Goal: Information Seeking & Learning: Learn about a topic

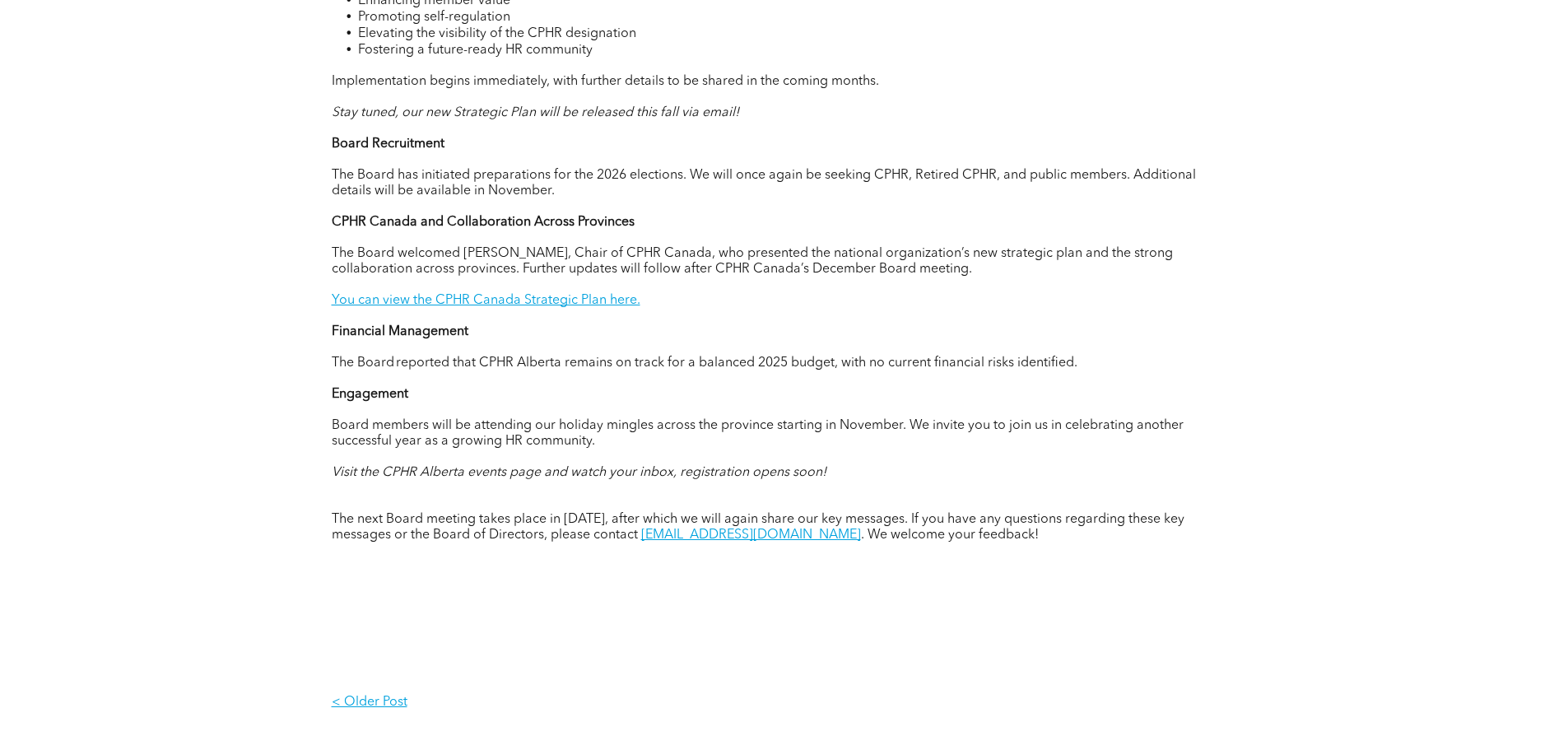
scroll to position [823, 0]
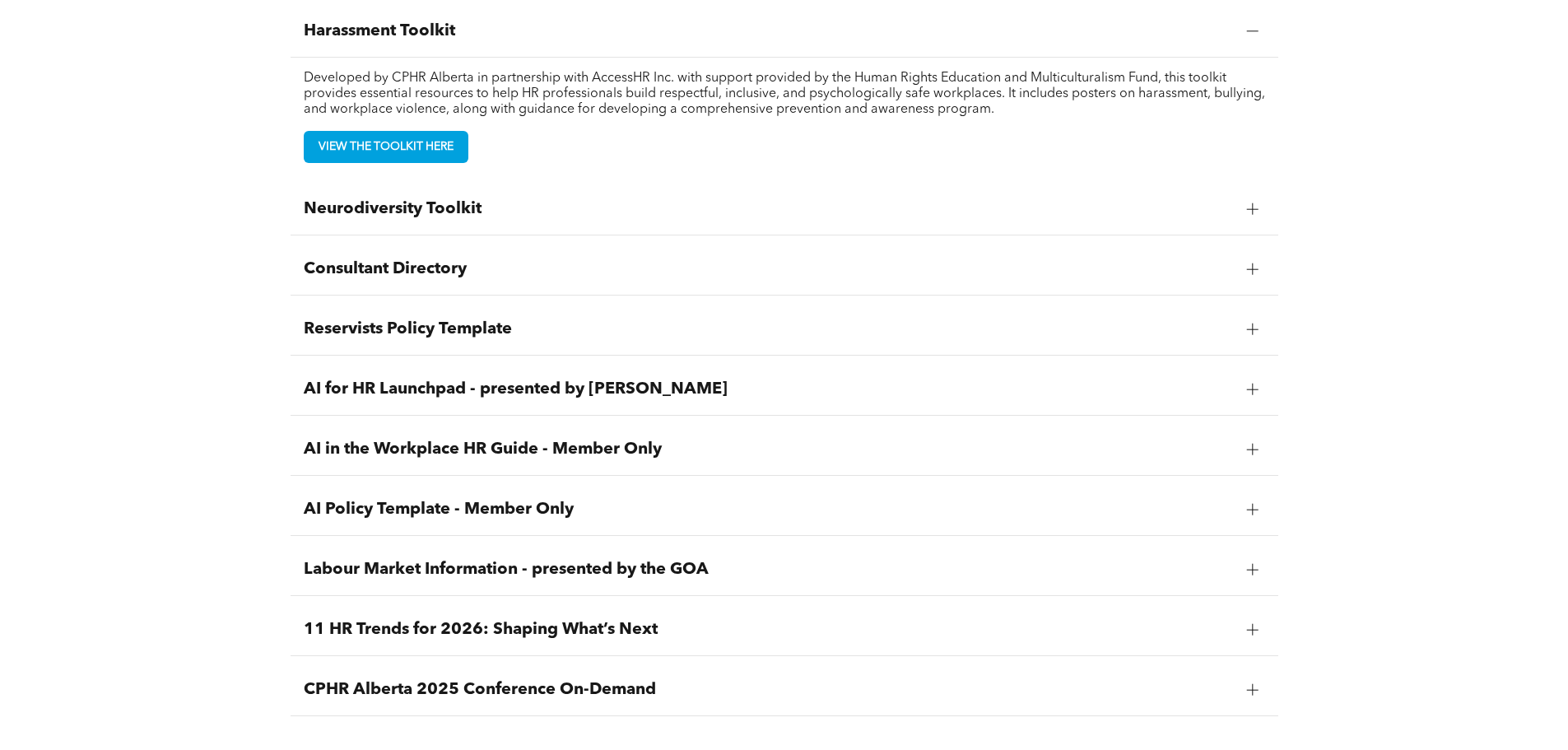
scroll to position [1565, 0]
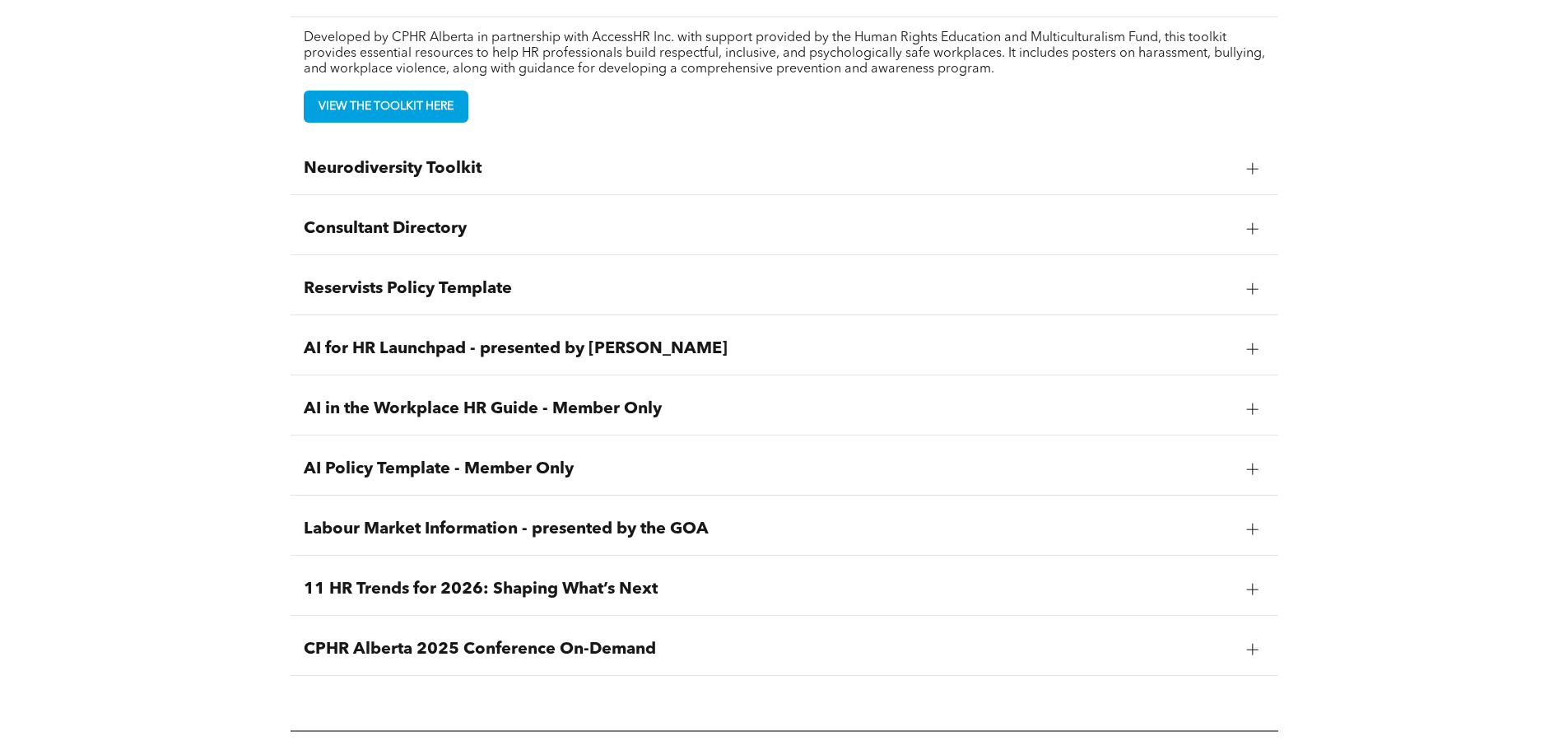
drag, startPoint x: 458, startPoint y: 289, endPoint x: 472, endPoint y: 326, distance: 39.6
click at [458, 289] on span "Reservists Policy Template" at bounding box center [769, 289] width 930 height 20
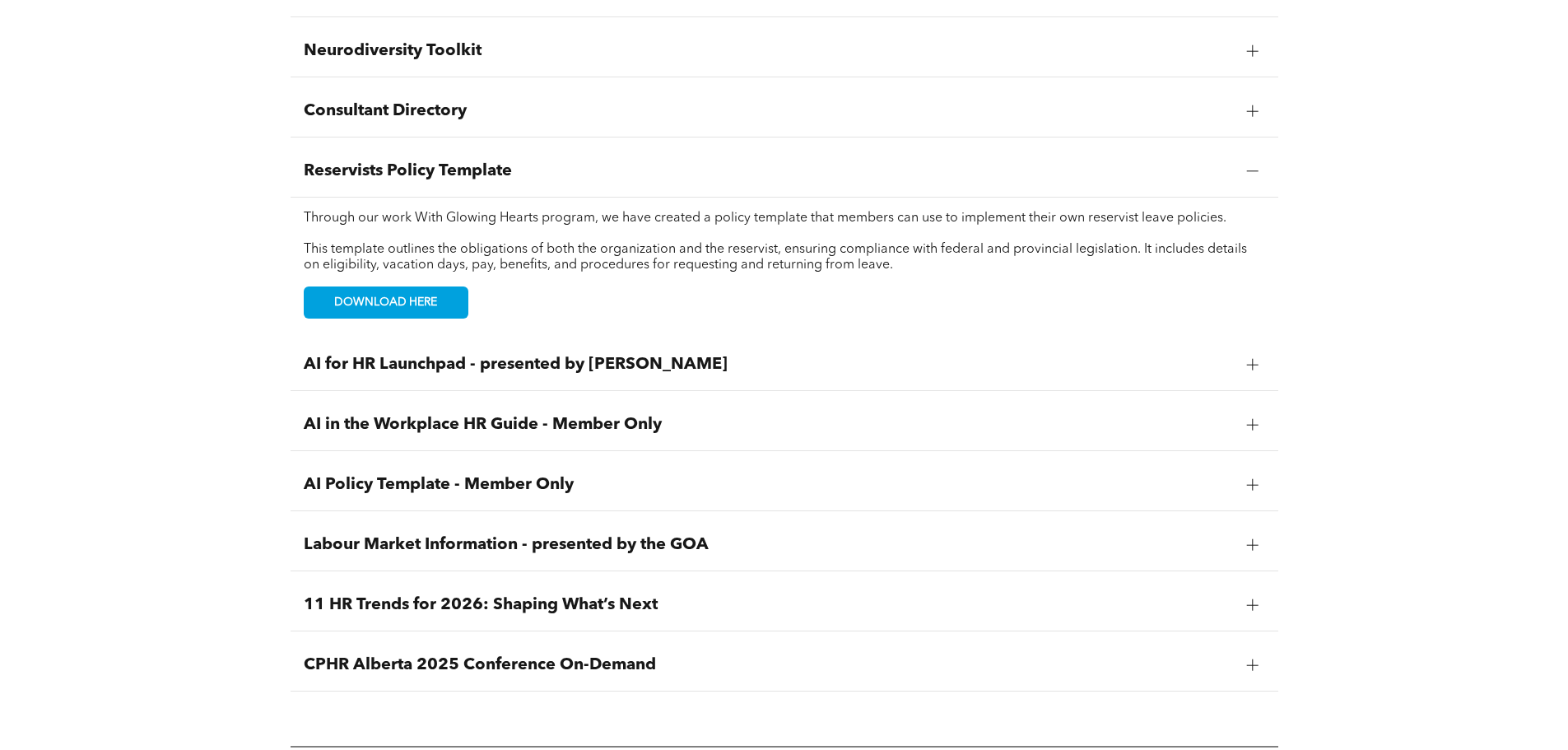
click at [517, 376] on div "AI for HR Launchpad - presented by AIHR" at bounding box center [785, 365] width 988 height 52
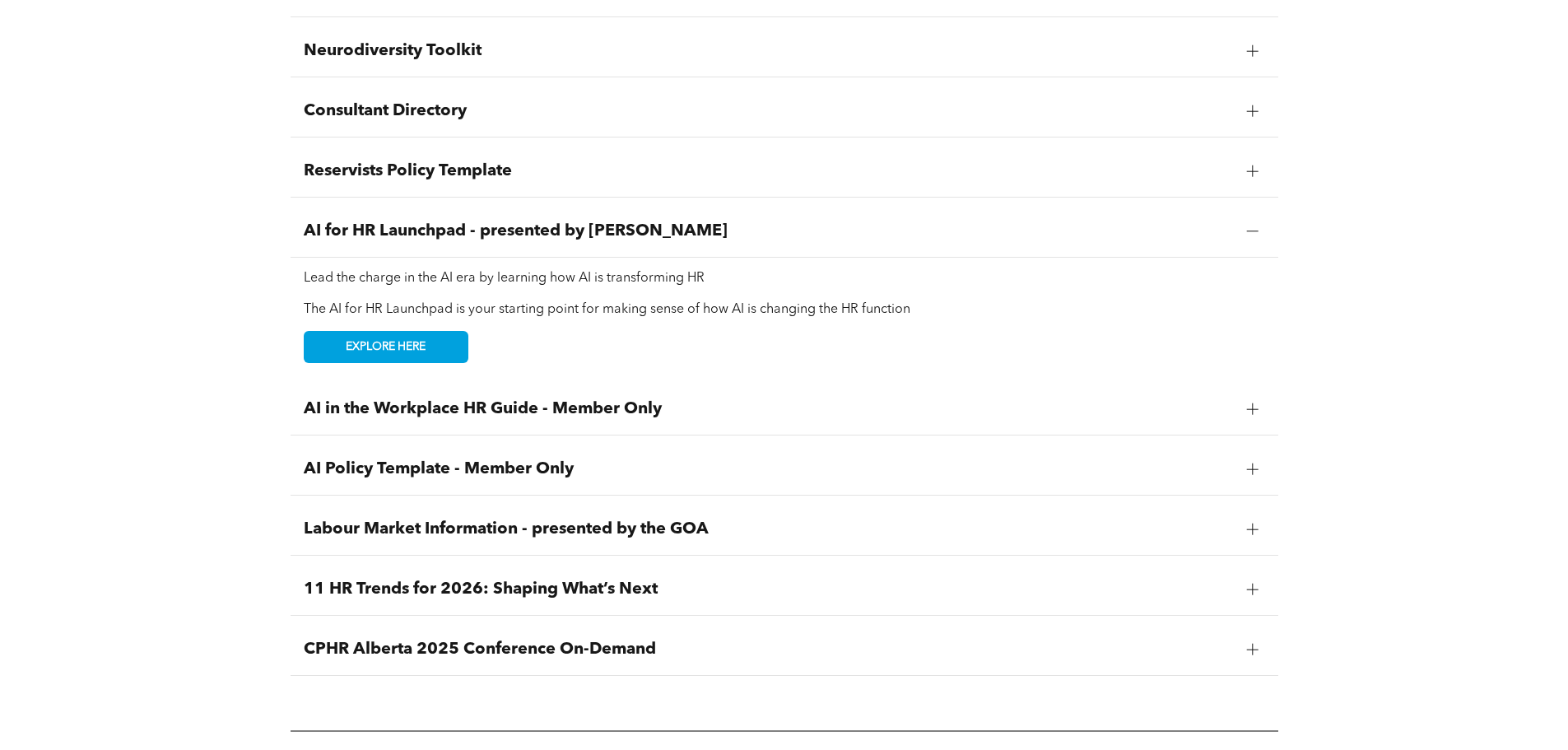
click at [516, 408] on span "AI in the Workplace HR Guide - Member Only" at bounding box center [769, 409] width 930 height 20
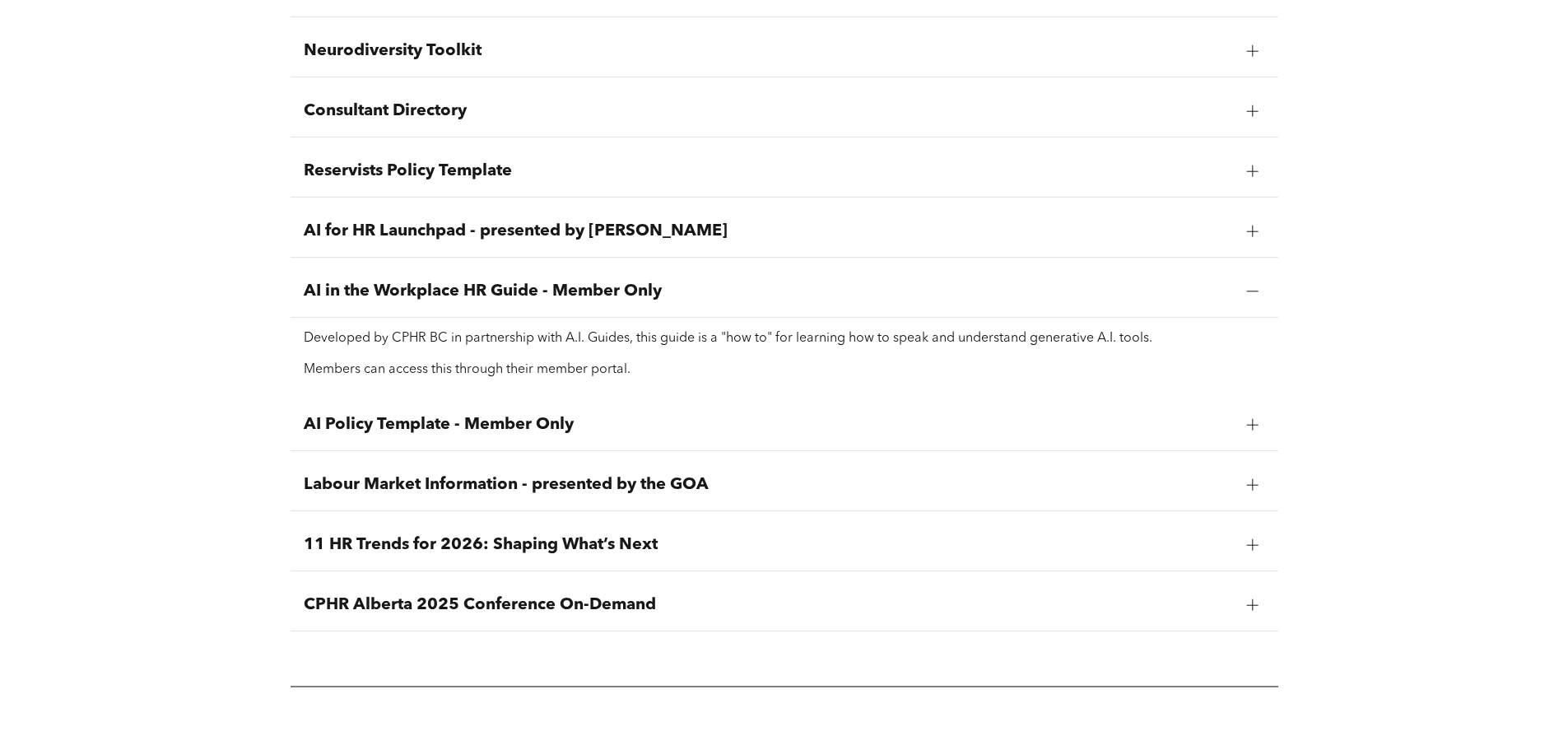
click at [516, 430] on span "AI Policy Template - Member Only" at bounding box center [769, 425] width 930 height 20
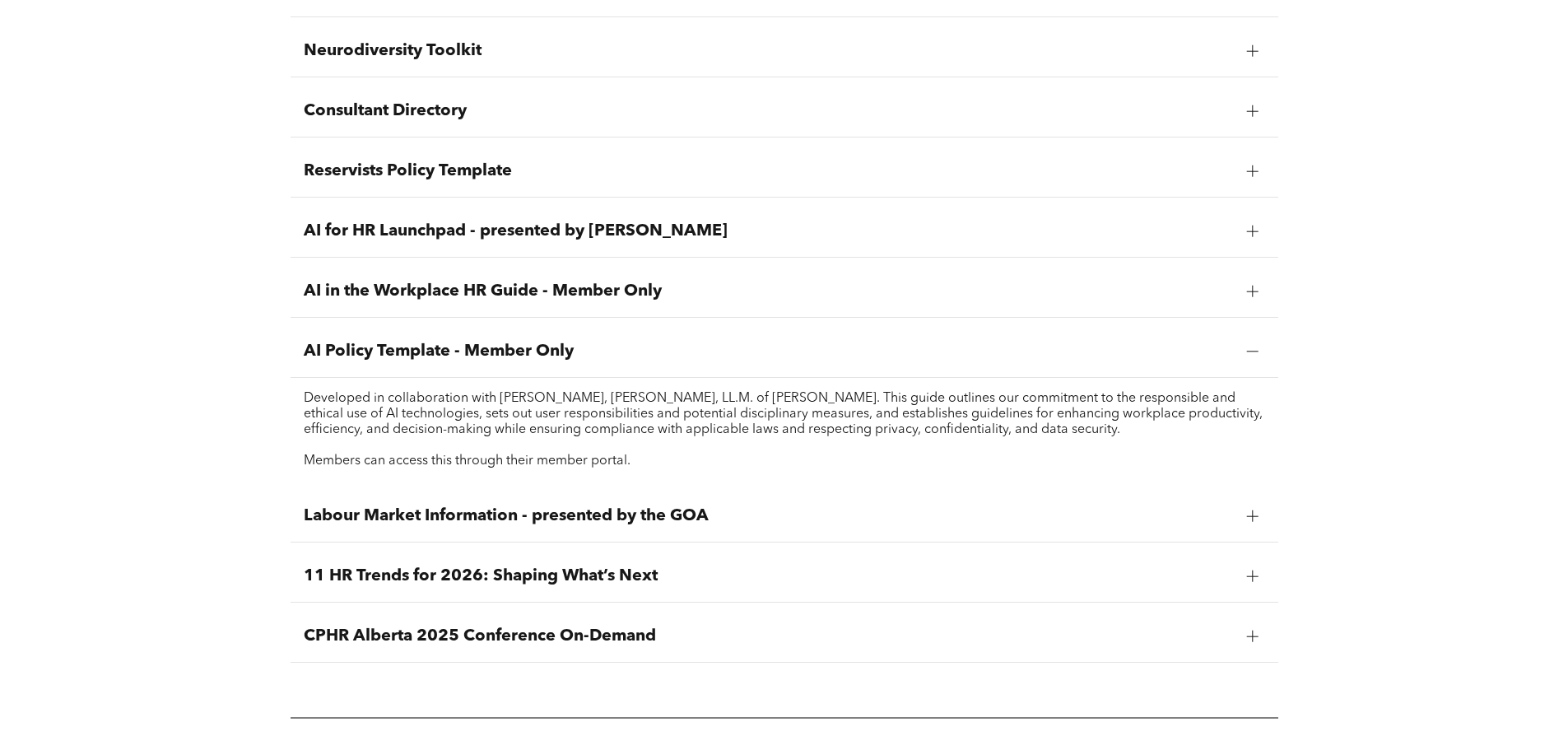
click at [508, 514] on span "Labour Market Information - presented by the GOA" at bounding box center [769, 516] width 930 height 20
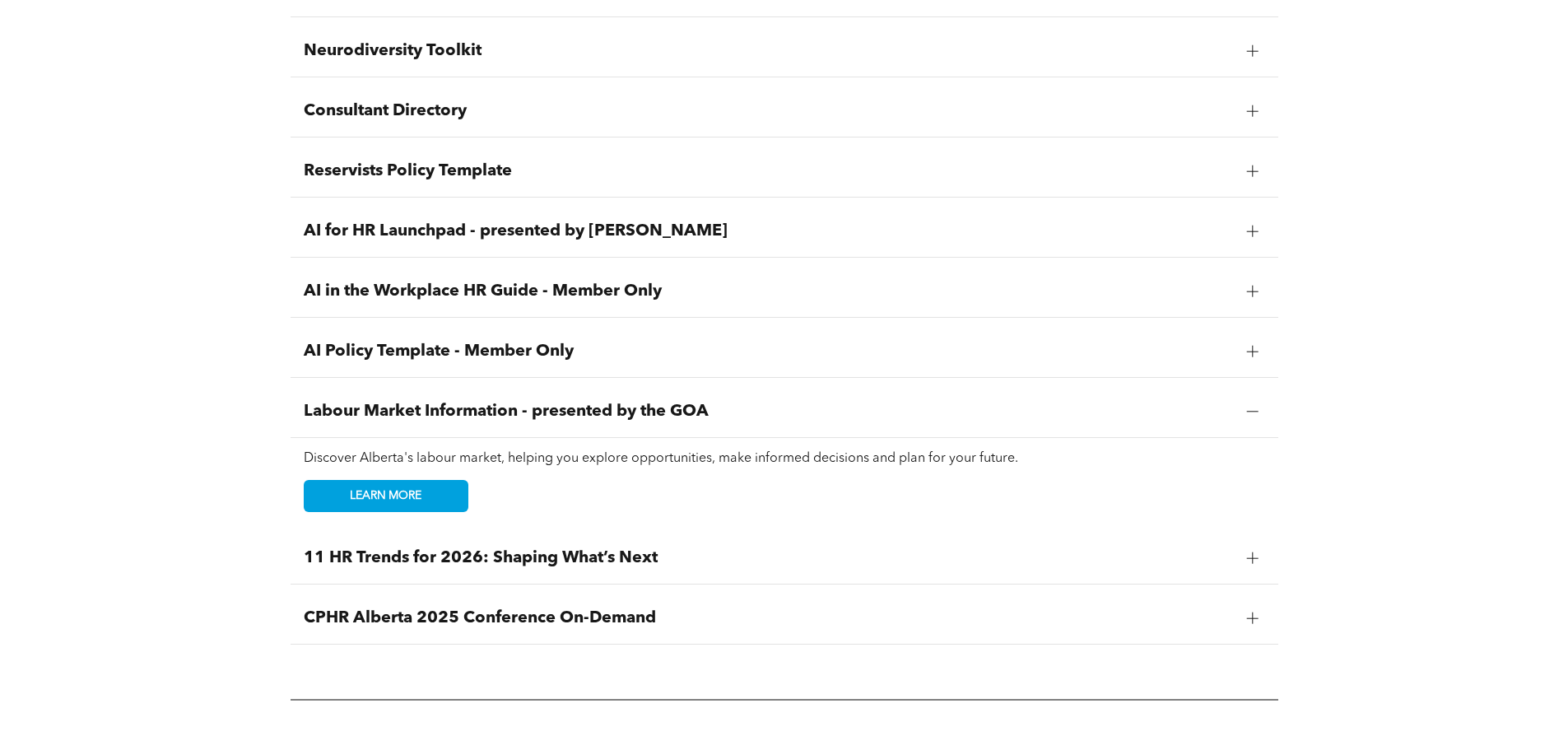
click at [507, 566] on span "11 HR Trends for 2026: Shaping What’s Next" at bounding box center [769, 558] width 930 height 20
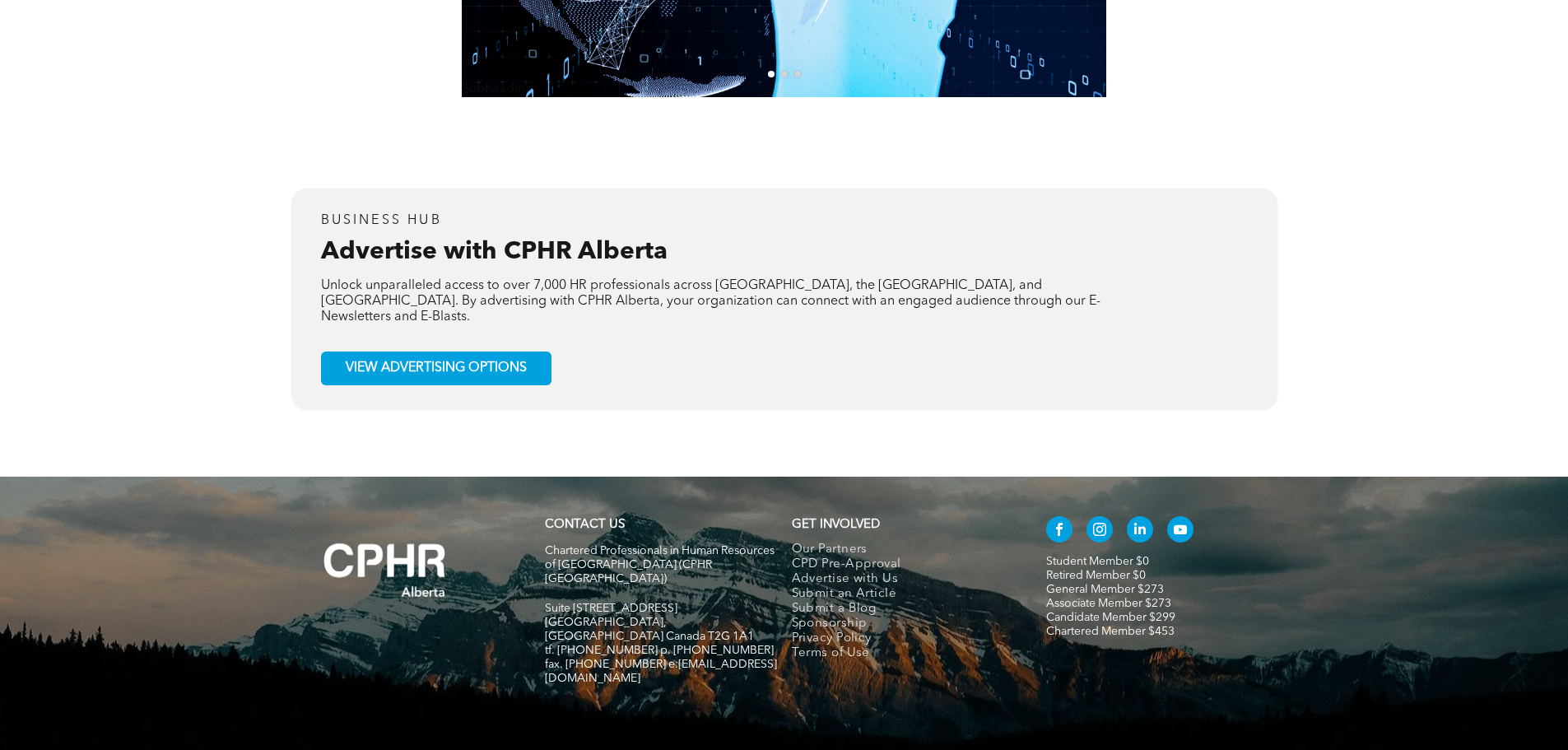
scroll to position [3411, 0]
